Goal: Task Accomplishment & Management: Manage account settings

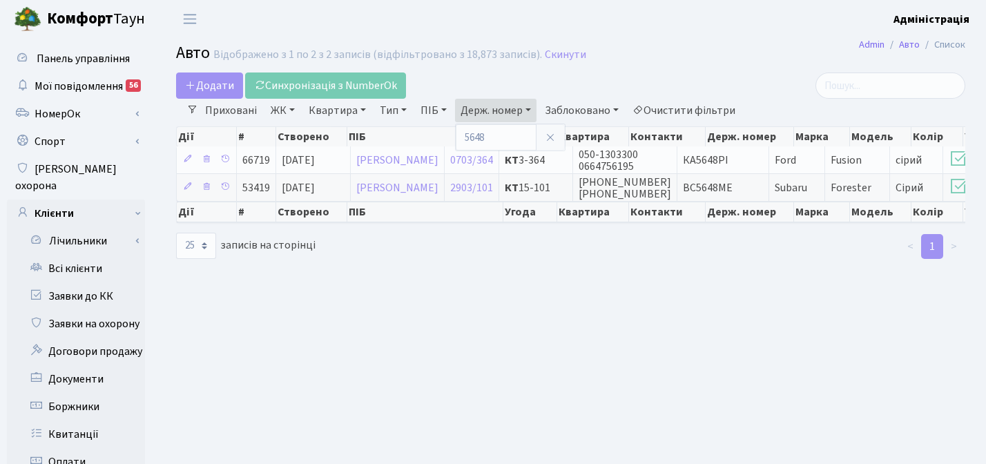
select select "25"
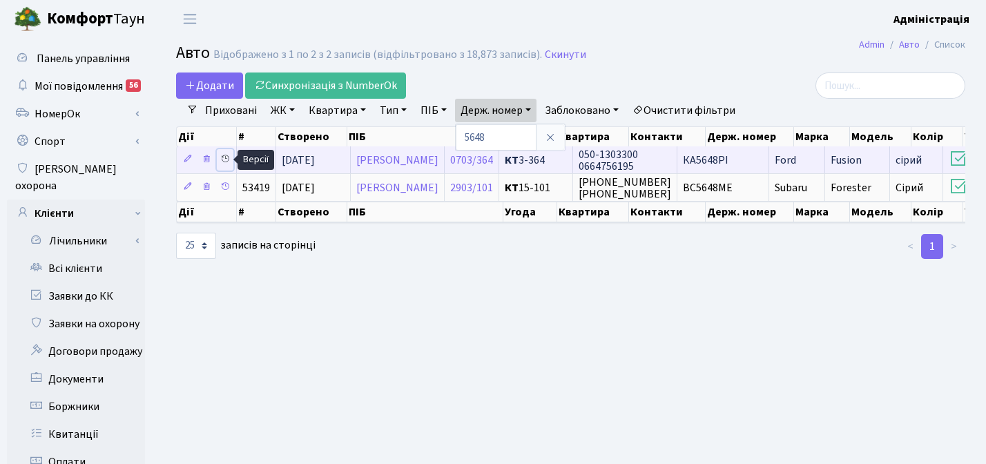
click at [226, 154] on icon at bounding box center [225, 159] width 10 height 10
click at [223, 157] on icon at bounding box center [225, 159] width 10 height 10
click at [226, 158] on icon at bounding box center [225, 159] width 10 height 10
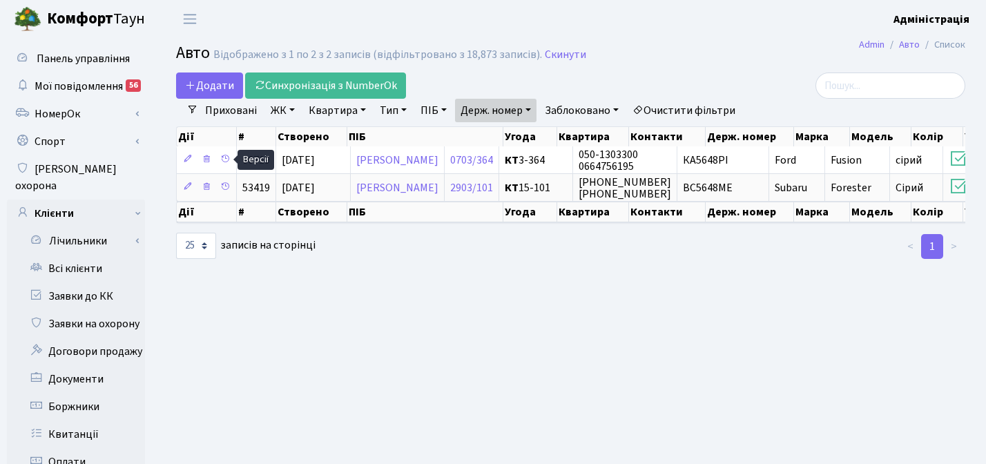
click at [414, 300] on main "Admin Авто Список Авто Відображено з 1 по 2 з 2 записів (відфільтровано з 18,87…" at bounding box center [570, 439] width 830 height 803
select select "25"
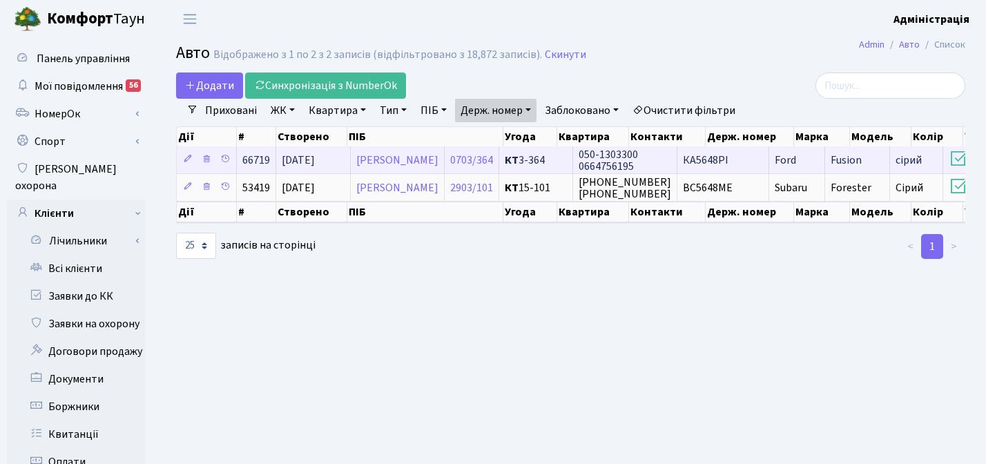
click at [728, 161] on span "КА5648РІ" at bounding box center [706, 160] width 46 height 15
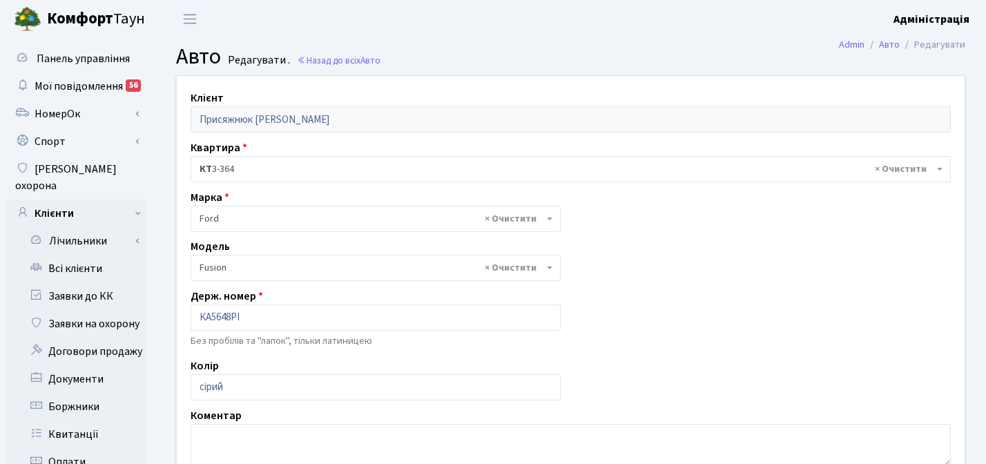
select select "784"
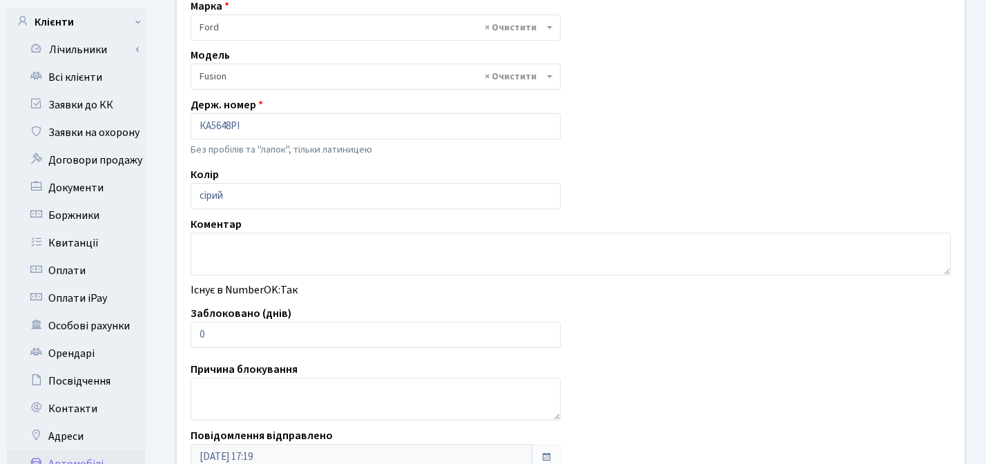
scroll to position [211, 0]
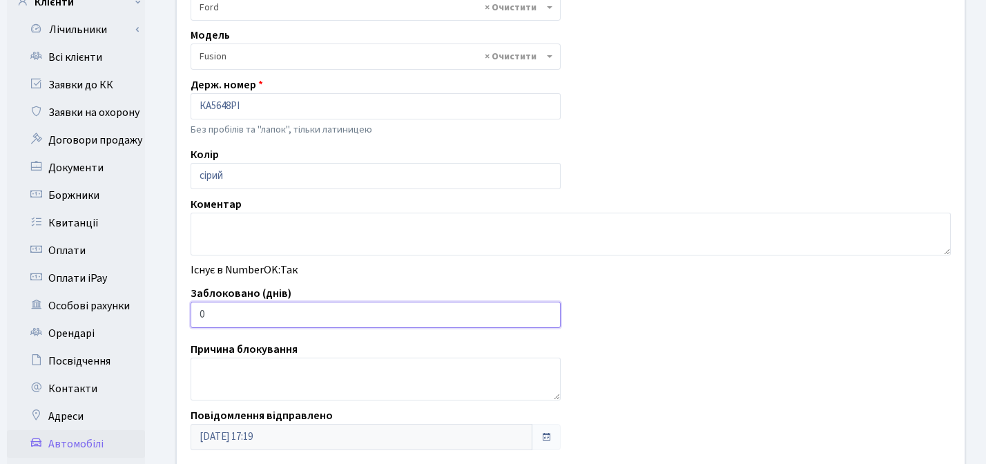
type input "1"
click at [545, 312] on input "1" at bounding box center [376, 315] width 370 height 26
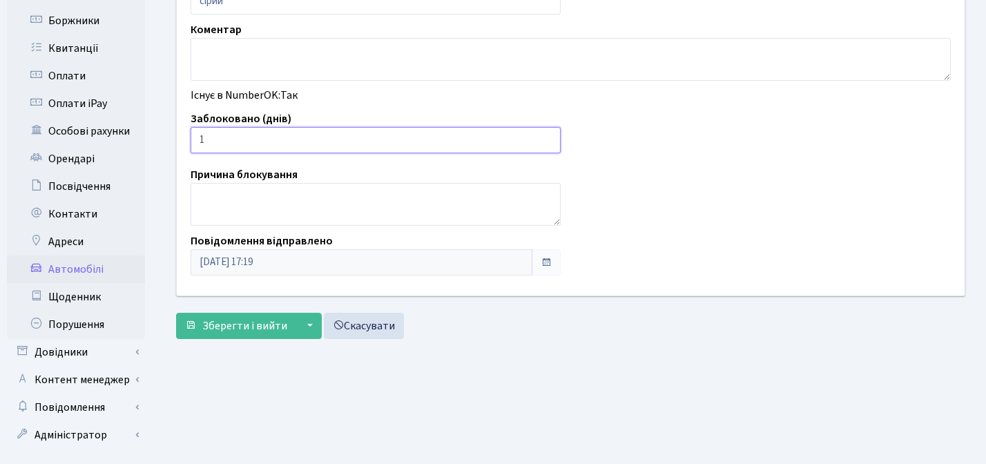
scroll to position [396, 0]
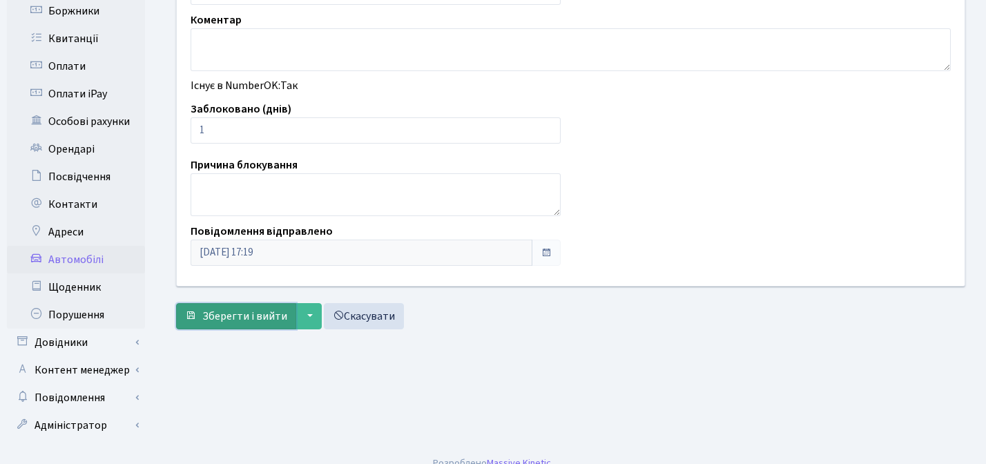
click at [218, 304] on button "Зберегти і вийти" at bounding box center [236, 316] width 120 height 26
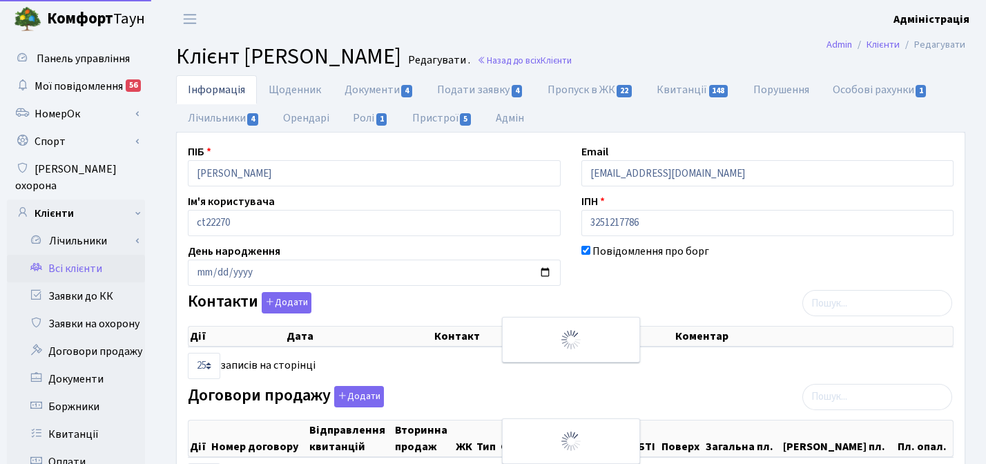
select select "25"
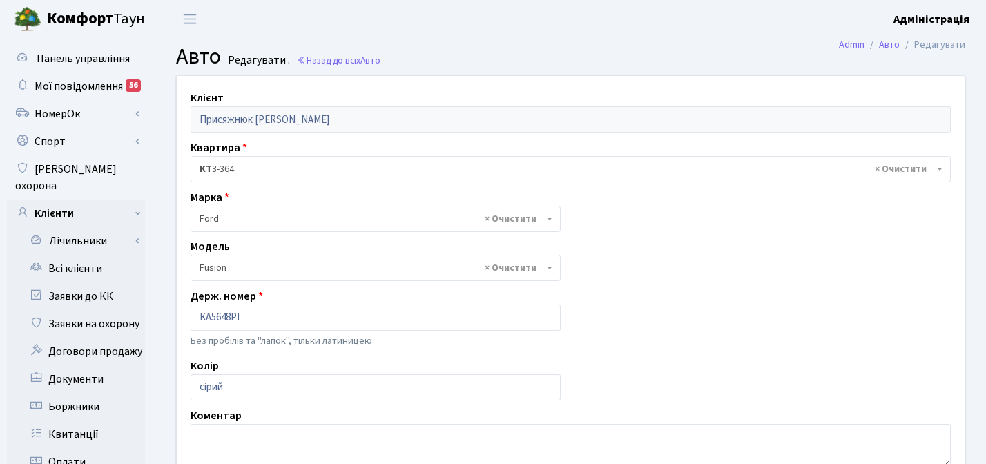
select select "784"
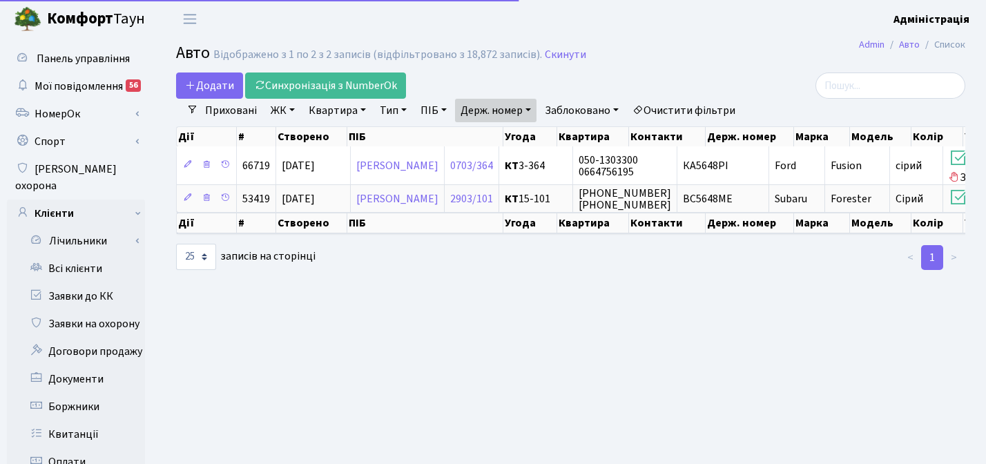
select select "25"
click at [525, 110] on link "Держ. номер" at bounding box center [495, 110] width 81 height 23
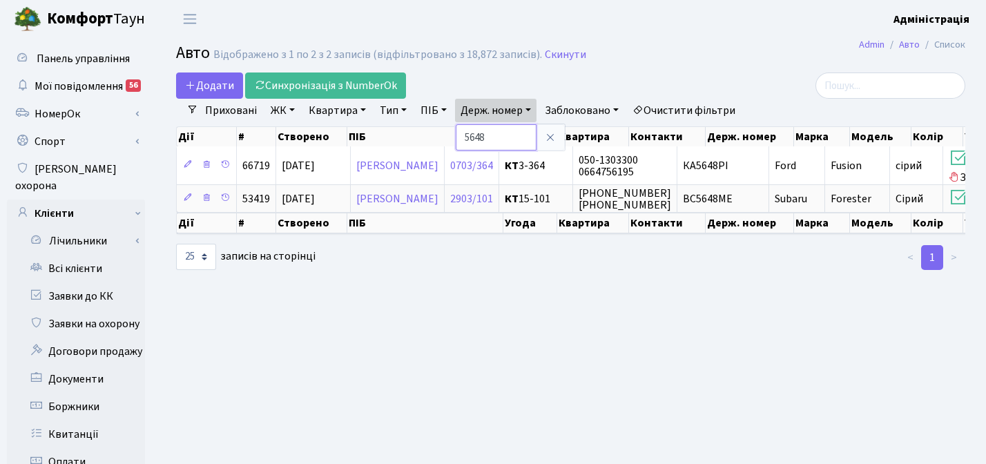
paste input "3342"
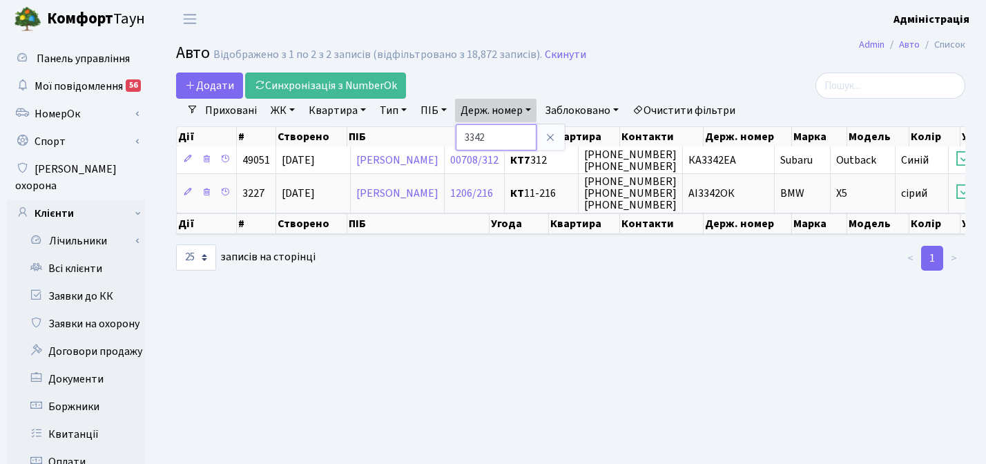
paste input "8008"
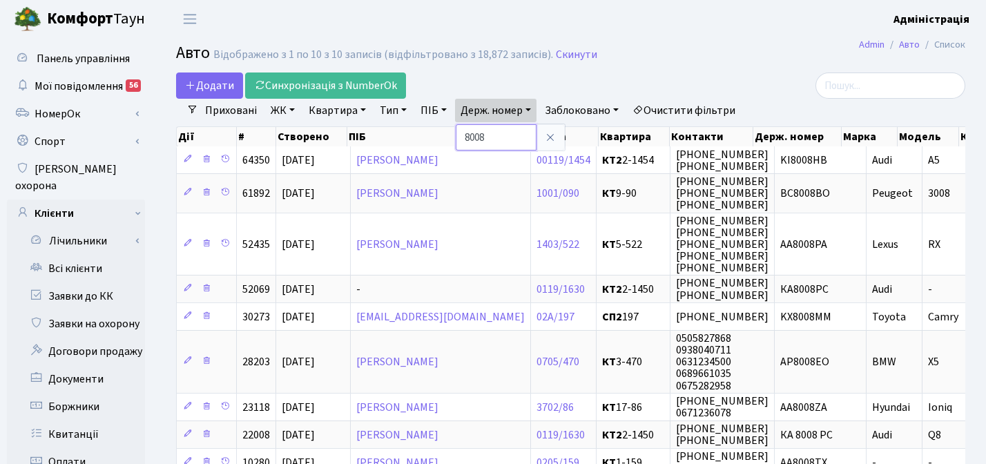
paste input "5809"
type input "5809"
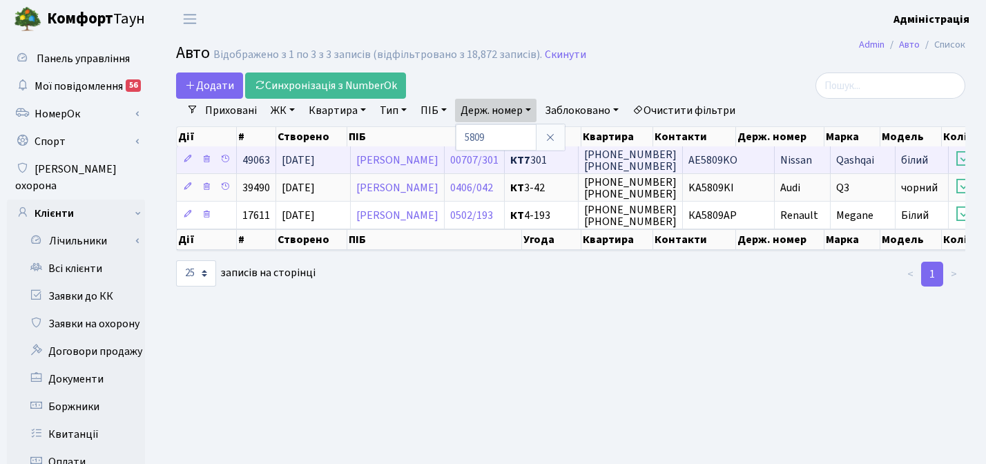
click at [737, 158] on span "AE5809KO" at bounding box center [712, 160] width 49 height 15
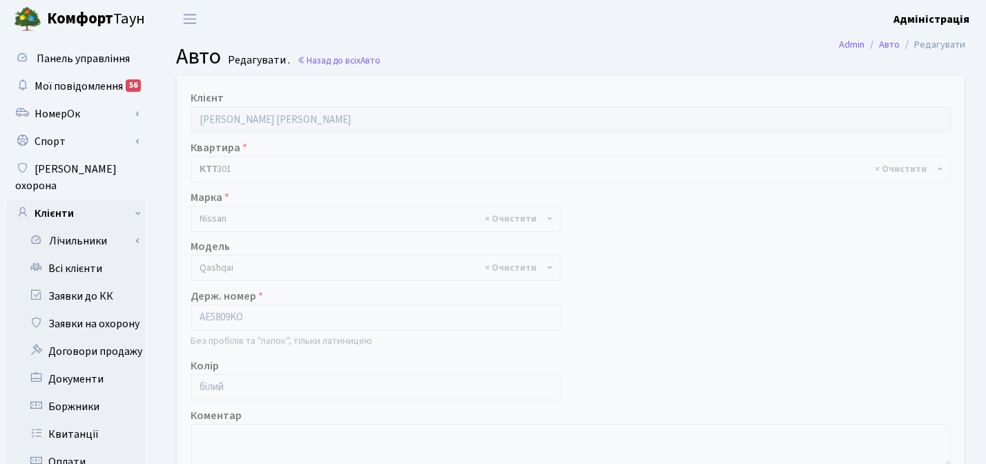
select select "1723"
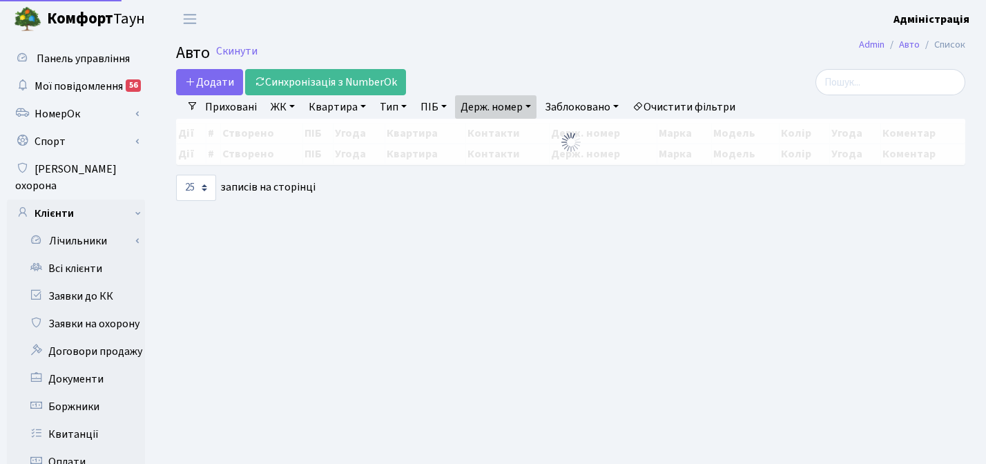
select select "25"
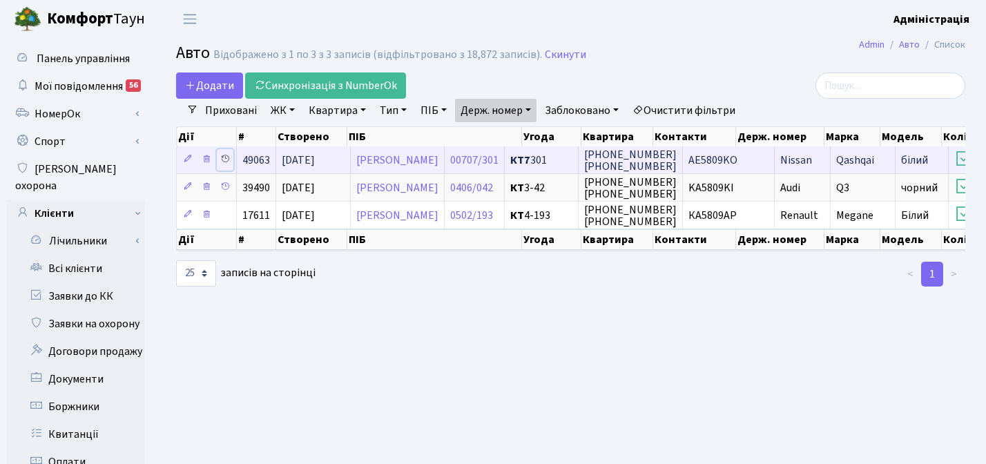
click at [226, 157] on icon at bounding box center [225, 159] width 10 height 10
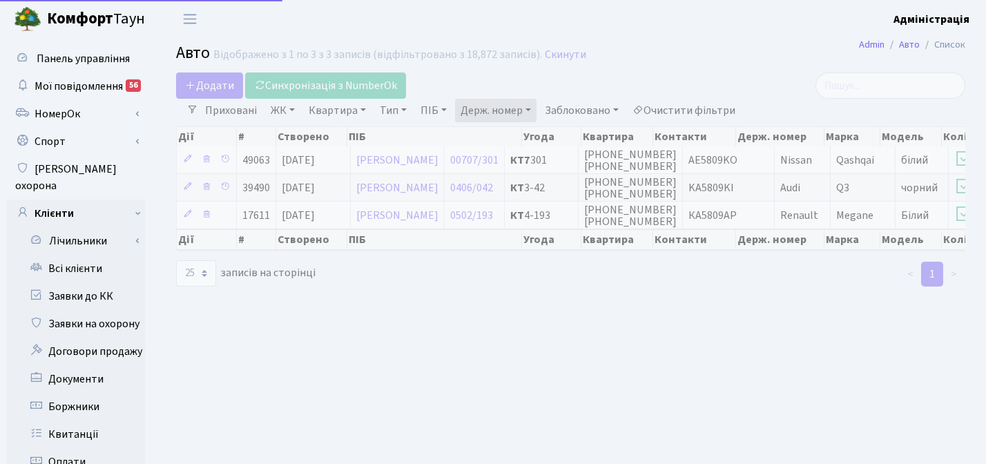
select select "25"
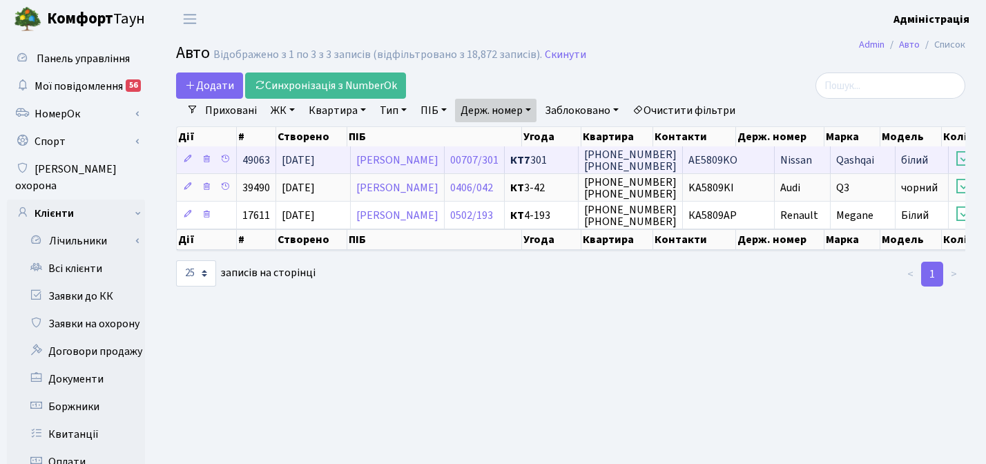
click at [737, 165] on span "AE5809KO" at bounding box center [712, 160] width 49 height 15
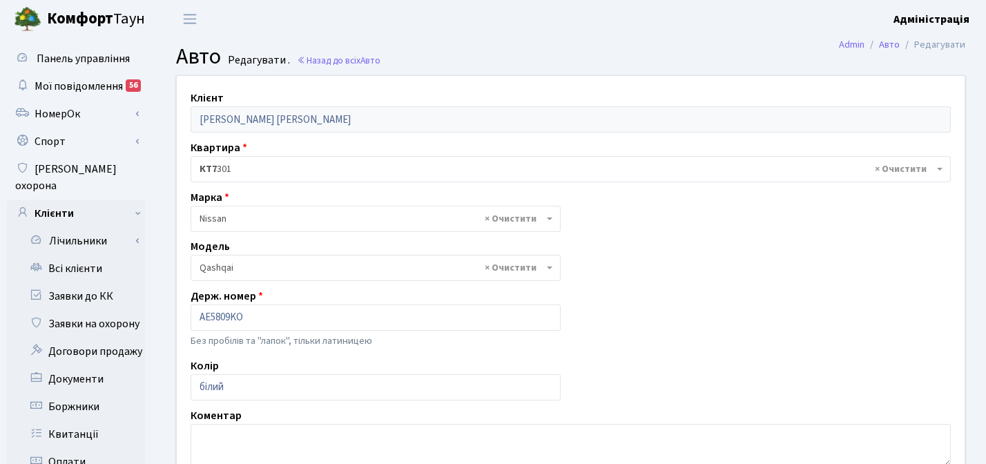
select select "1723"
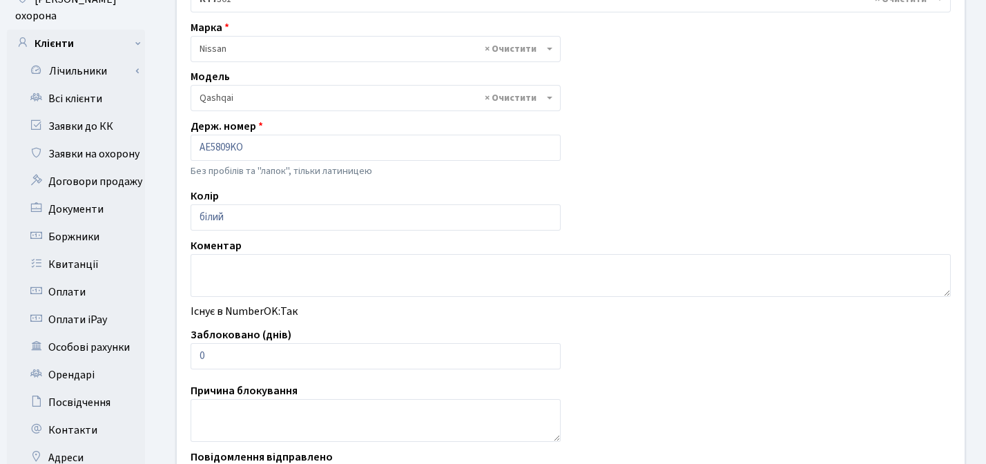
scroll to position [177, 0]
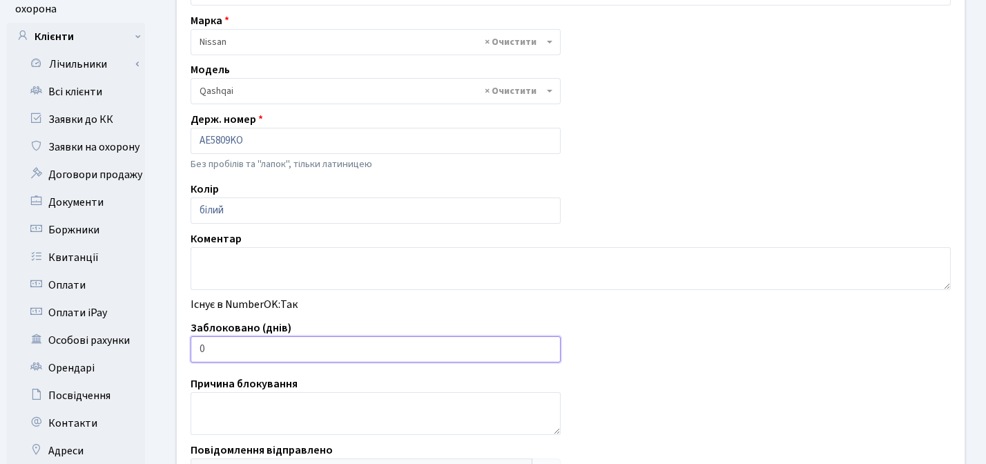
click at [544, 345] on input "1" at bounding box center [376, 349] width 370 height 26
click at [544, 345] on input "2" at bounding box center [376, 349] width 370 height 26
type input "3"
click at [544, 345] on input "3" at bounding box center [376, 349] width 370 height 26
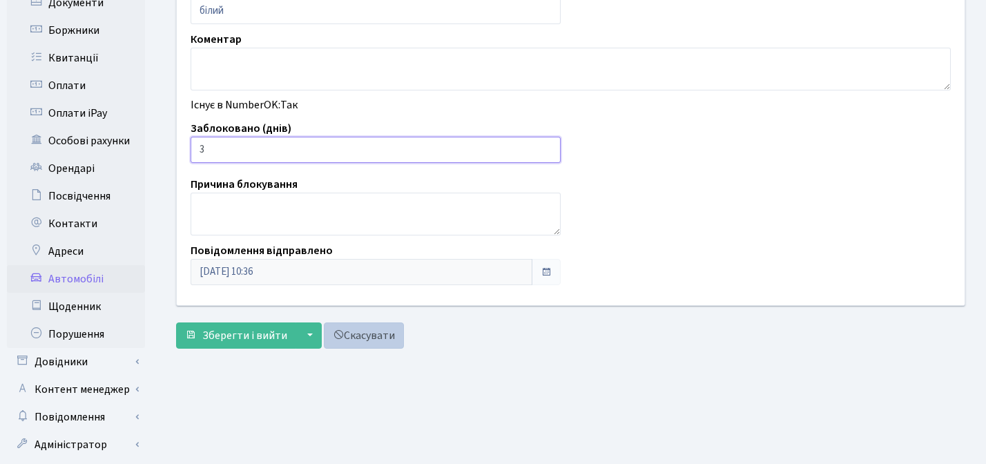
scroll to position [391, 0]
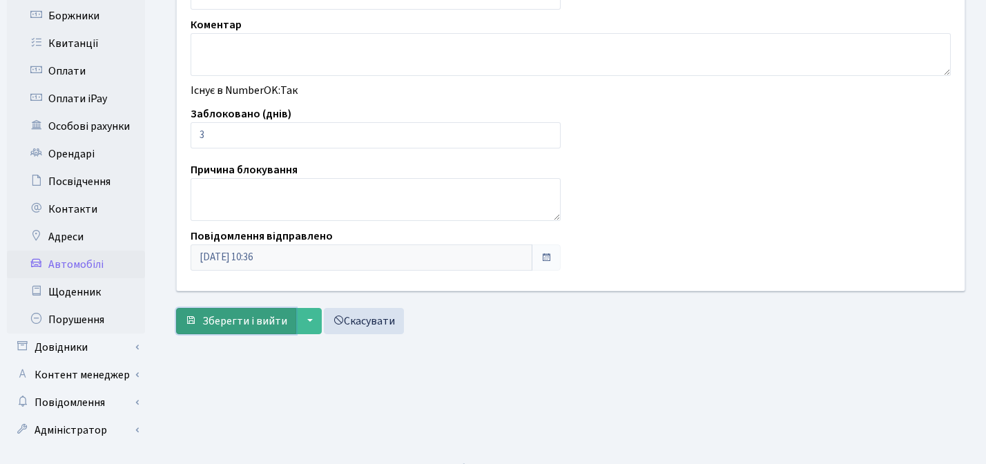
click at [231, 315] on span "Зберегти і вийти" at bounding box center [244, 320] width 85 height 15
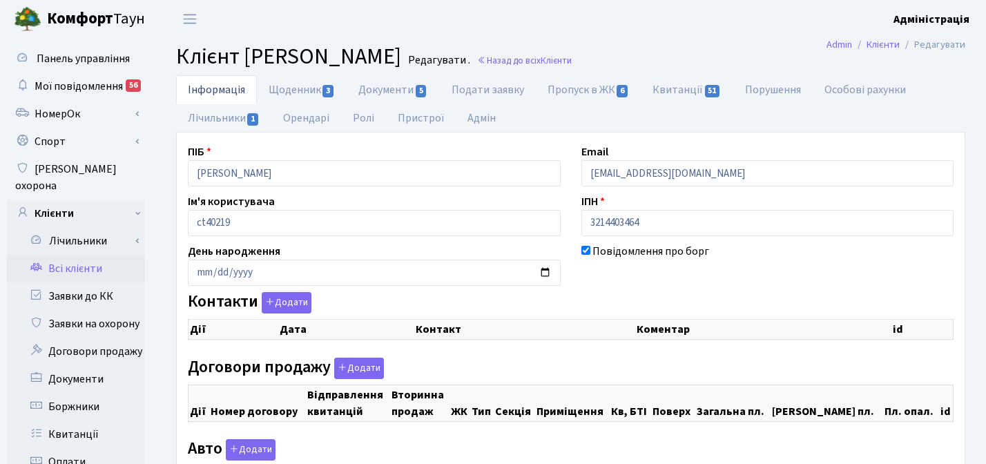
checkbox input "true"
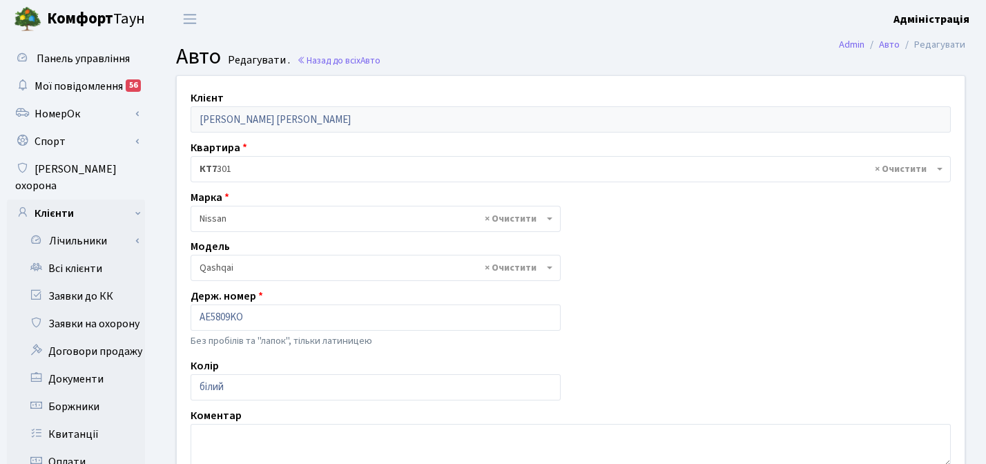
select select "1723"
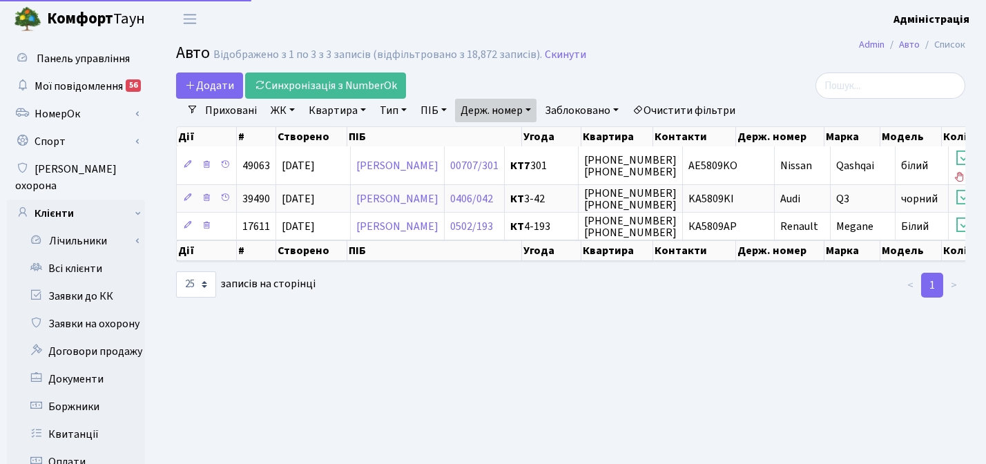
select select "25"
click at [523, 106] on link "Держ. номер" at bounding box center [495, 110] width 81 height 23
type input "9"
paste input "6267"
type input "6267"
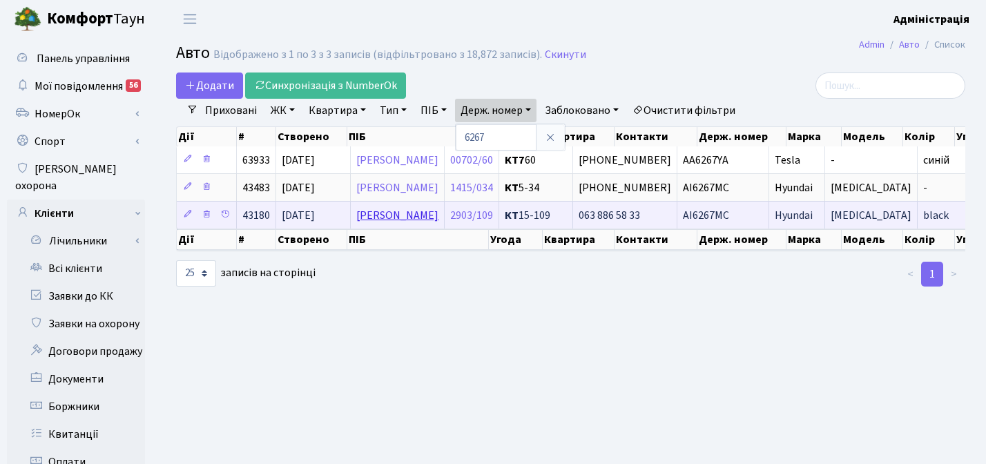
click at [391, 217] on link "[PERSON_NAME]" at bounding box center [397, 215] width 82 height 15
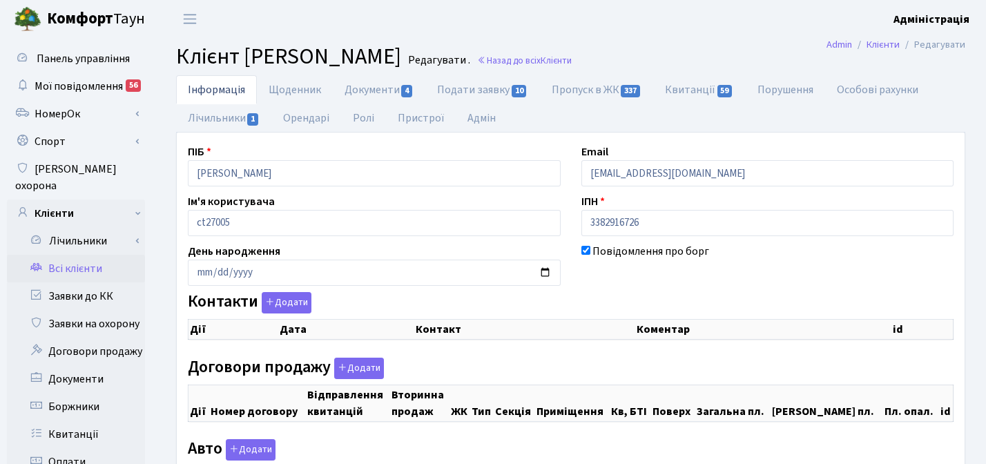
checkbox input "true"
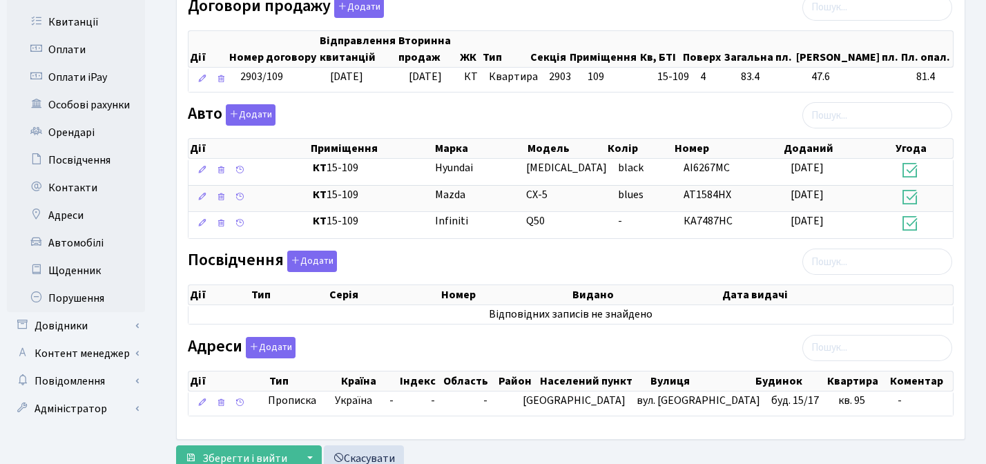
scroll to position [418, 0]
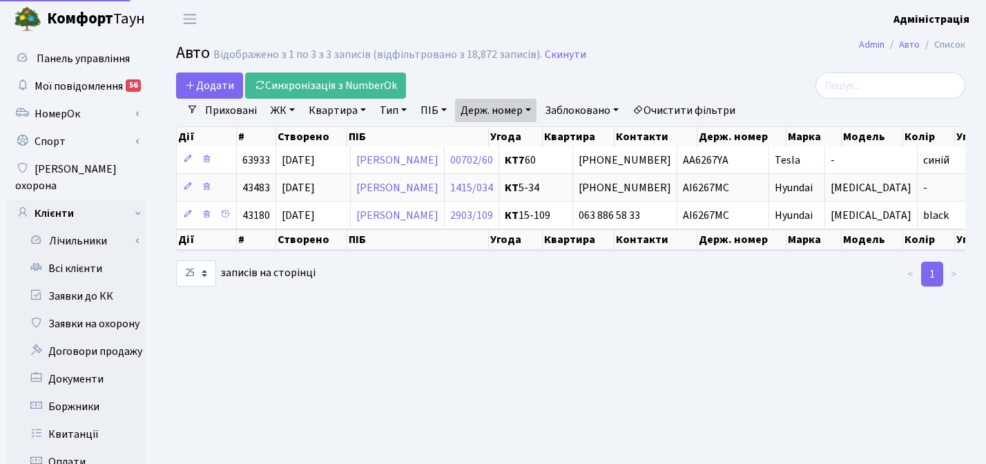
select select "25"
